Goal: Task Accomplishment & Management: Manage account settings

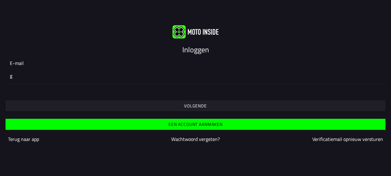
type input "[EMAIL_ADDRESS][DOMAIN_NAME]"
click at [207, 105] on span "Volgende" at bounding box center [195, 106] width 371 height 4
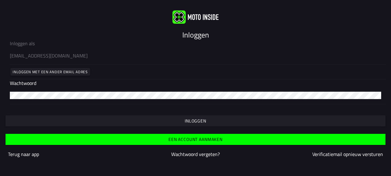
click at [0, 0] on slot "Inloggen" at bounding box center [0, 0] width 0 height 0
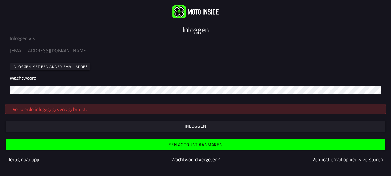
click at [207, 127] on span "button" at bounding box center [195, 126] width 371 height 4
click at [0, 0] on slot "Inloggen" at bounding box center [0, 0] width 0 height 0
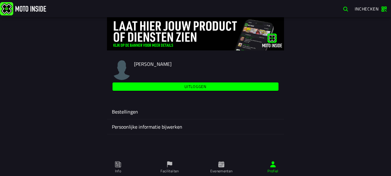
click at [226, 167] on span "Evenementen" at bounding box center [221, 167] width 44 height 17
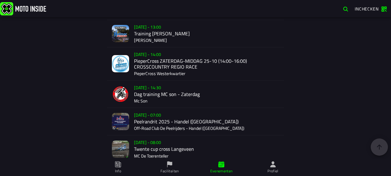
scroll to position [739, 0]
